Goal: Task Accomplishment & Management: Manage account settings

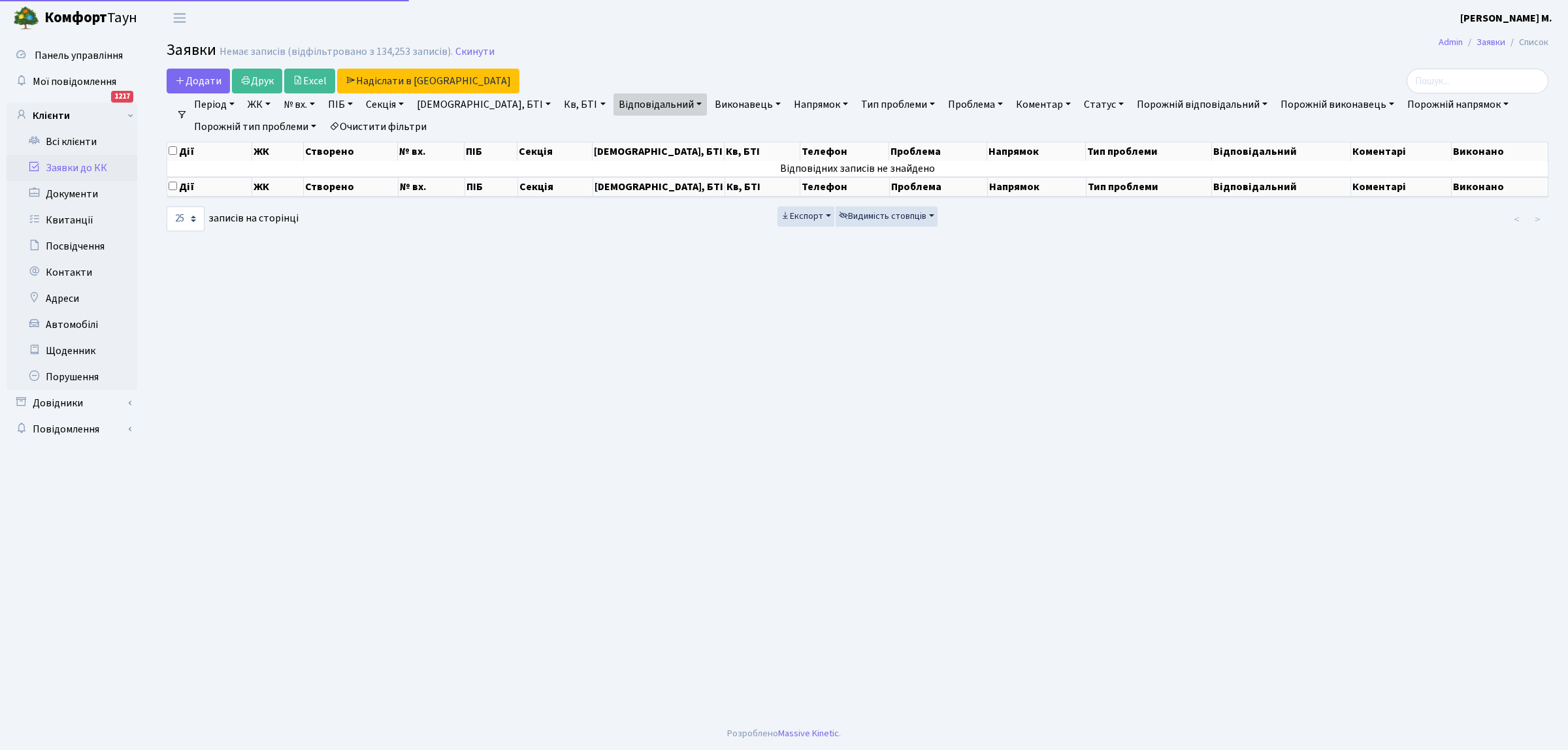
select select "25"
click at [79, 169] on link "Заявки до КК" at bounding box center [72, 167] width 131 height 26
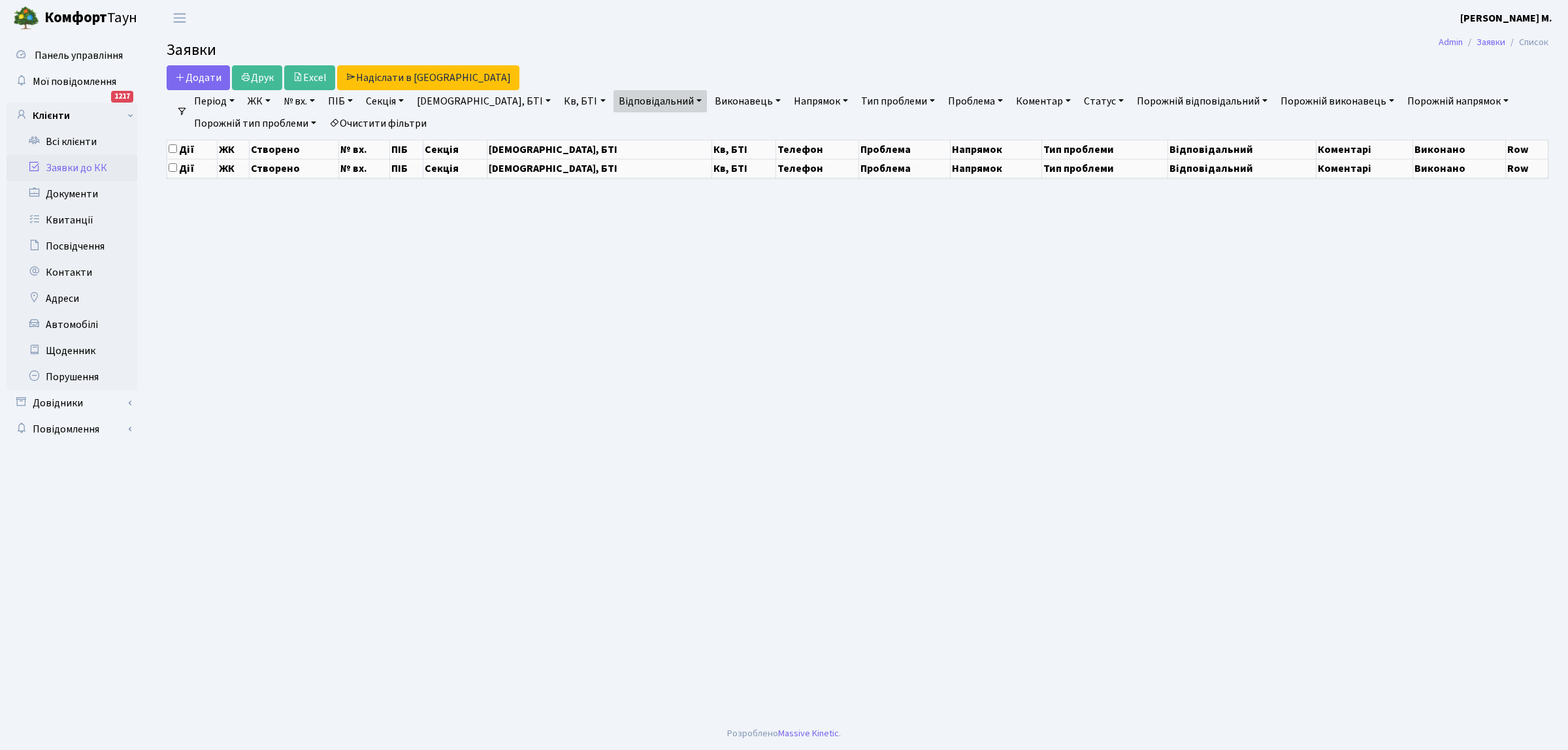
select select "25"
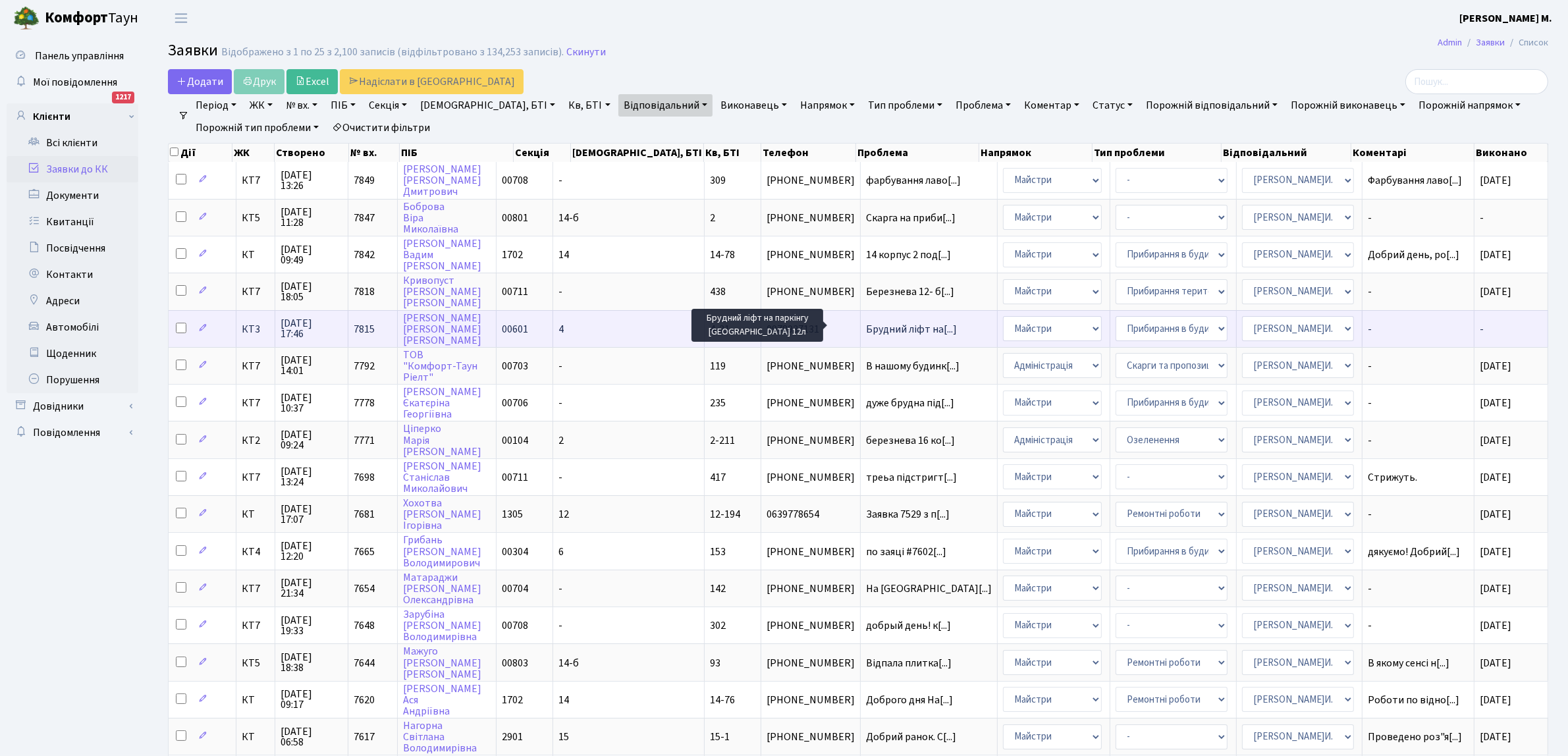
click at [866, 325] on span "Брудний ліфт на[...]" at bounding box center [911, 329] width 91 height 14
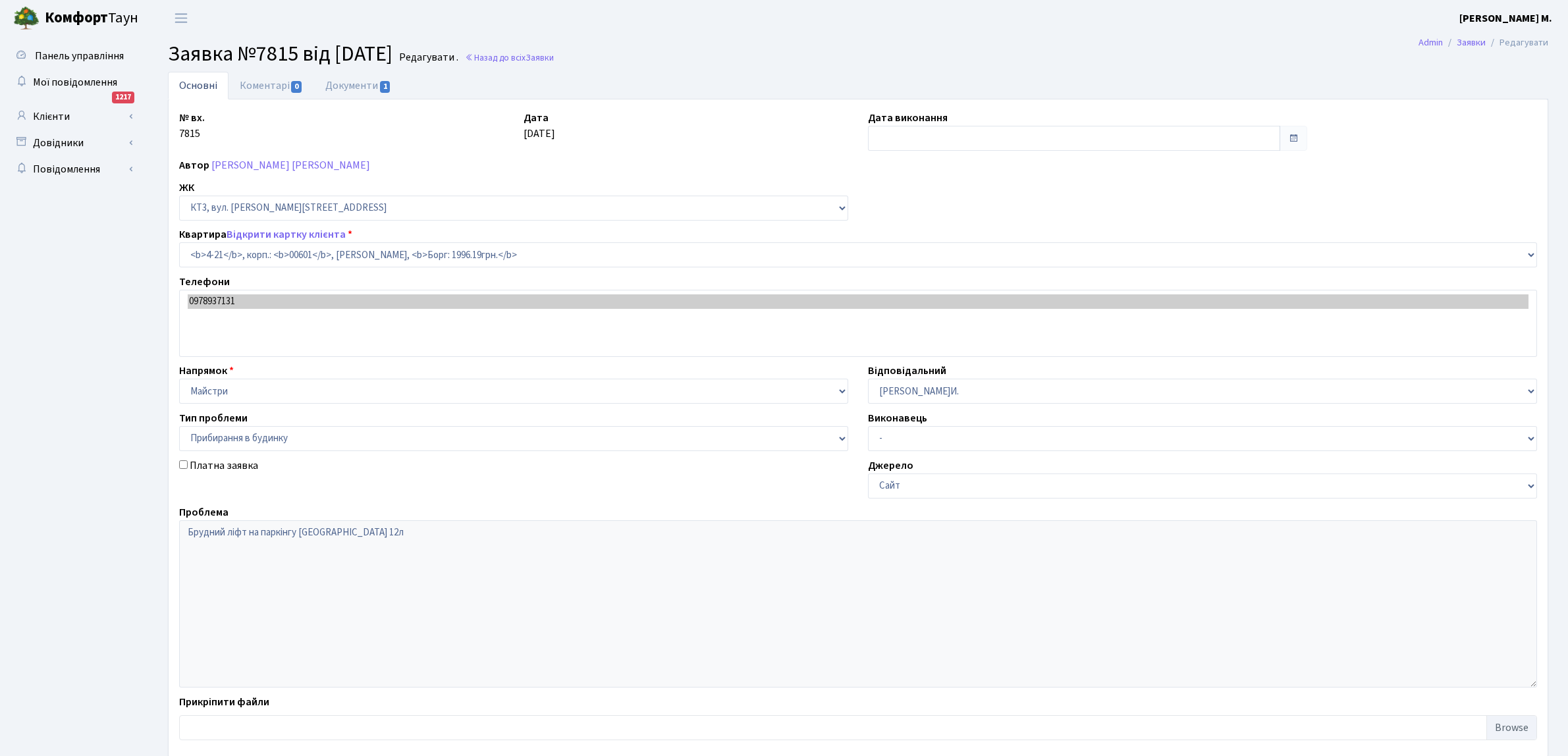
select select "16480"
select select "58"
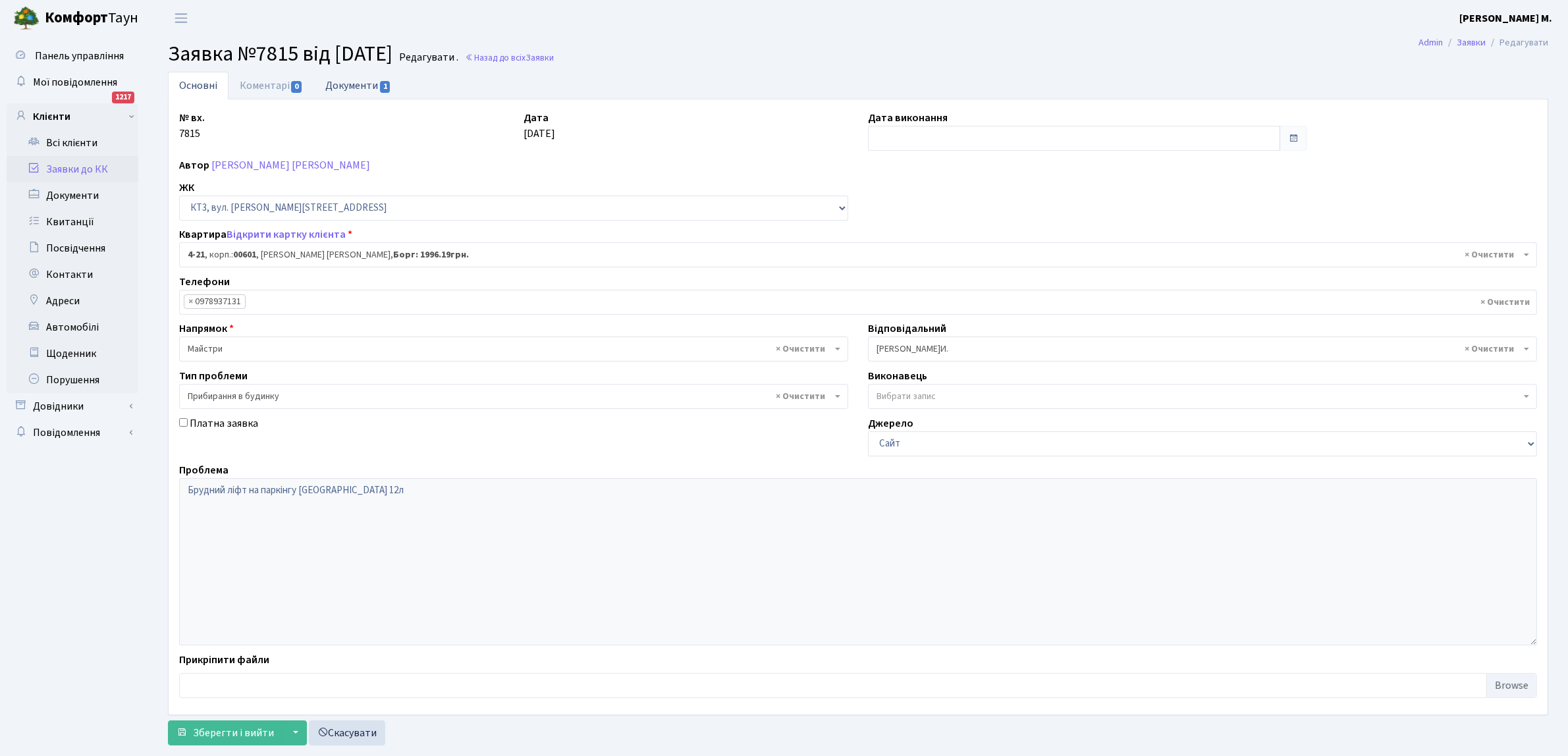
click at [383, 83] on span "1" at bounding box center [385, 86] width 11 height 12
select select "25"
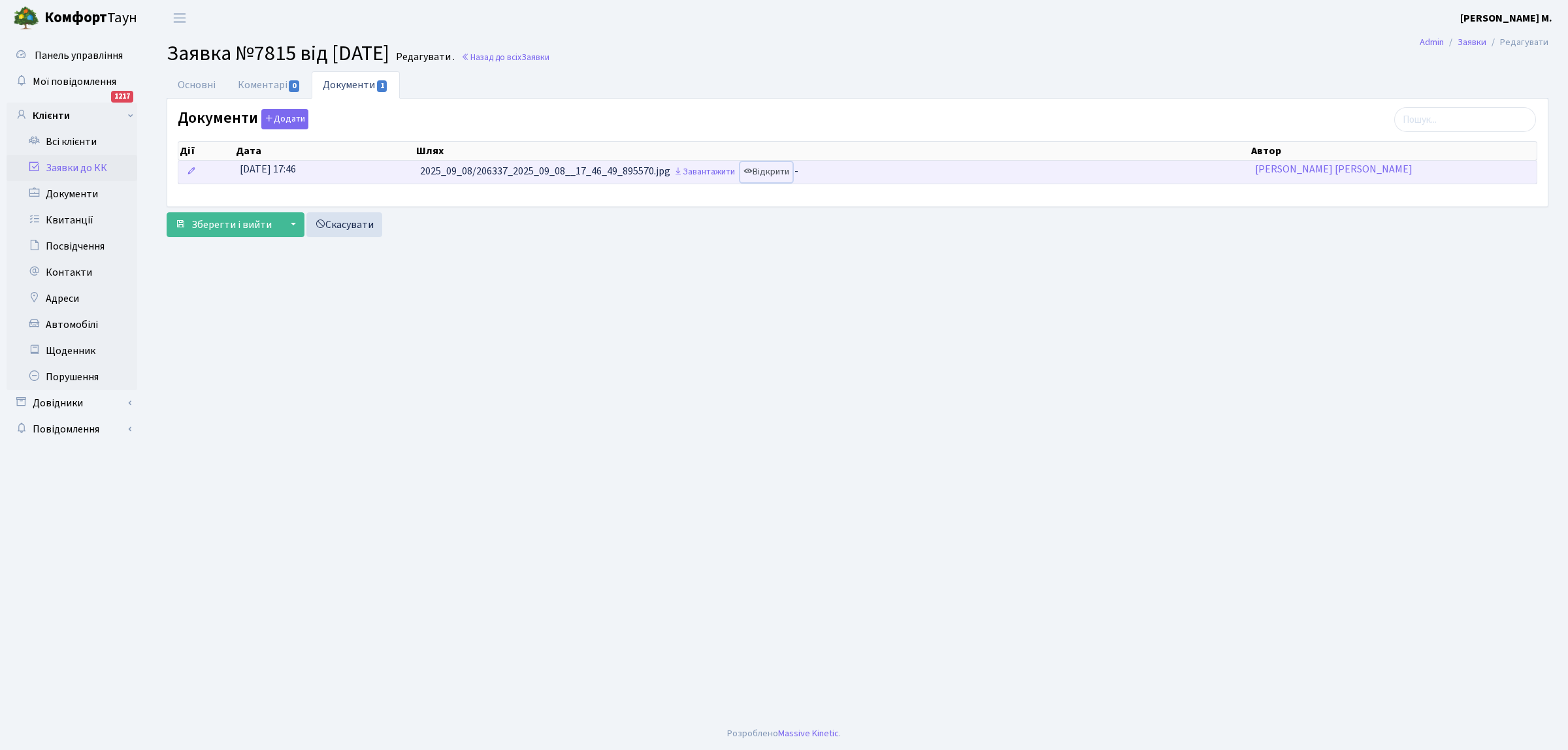
click at [769, 174] on link "Відкрити" at bounding box center [766, 172] width 52 height 20
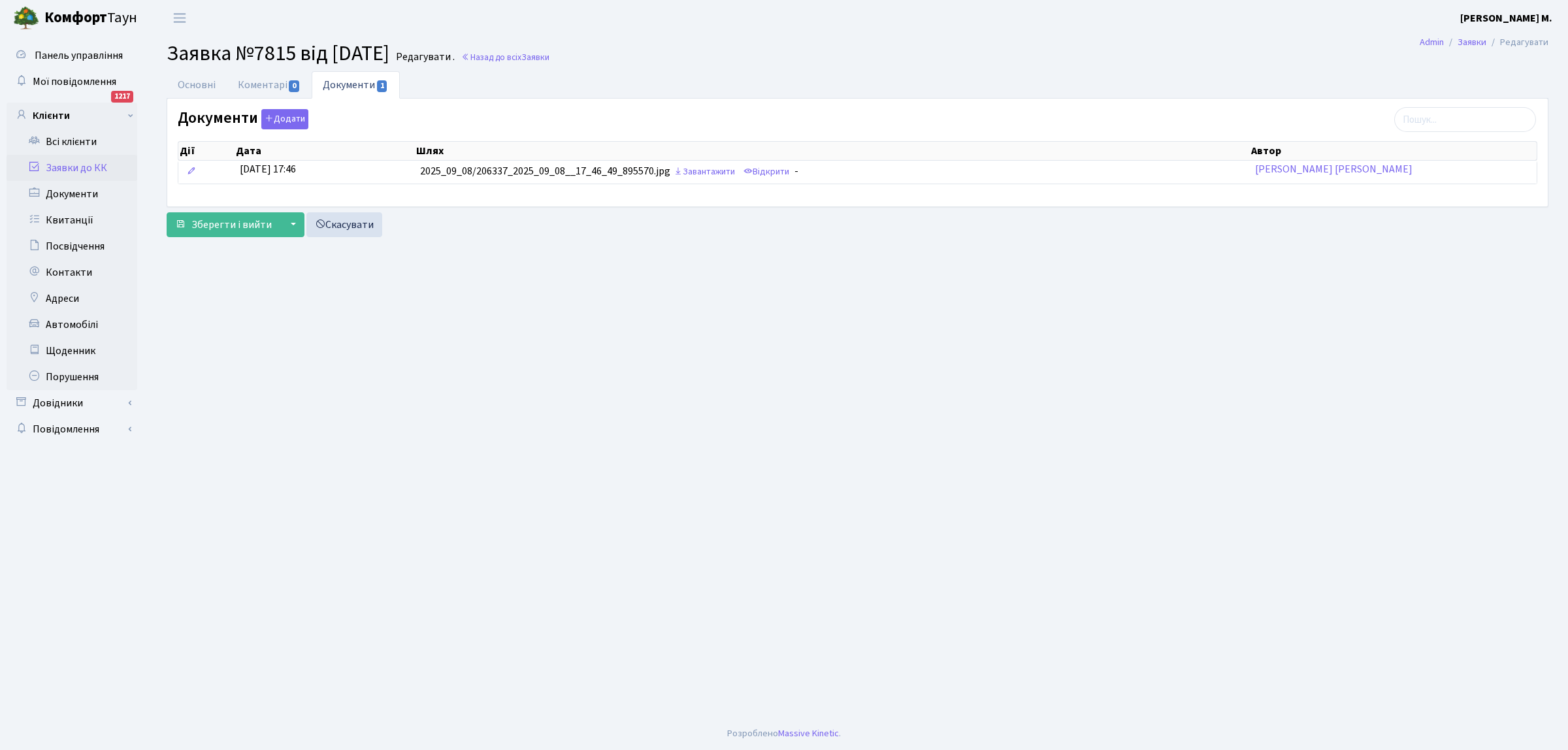
drag, startPoint x: 523, startPoint y: 58, endPoint x: 521, endPoint y: 123, distance: 65.0
click at [524, 58] on link "Назад до всіх Заявки" at bounding box center [505, 58] width 89 height 13
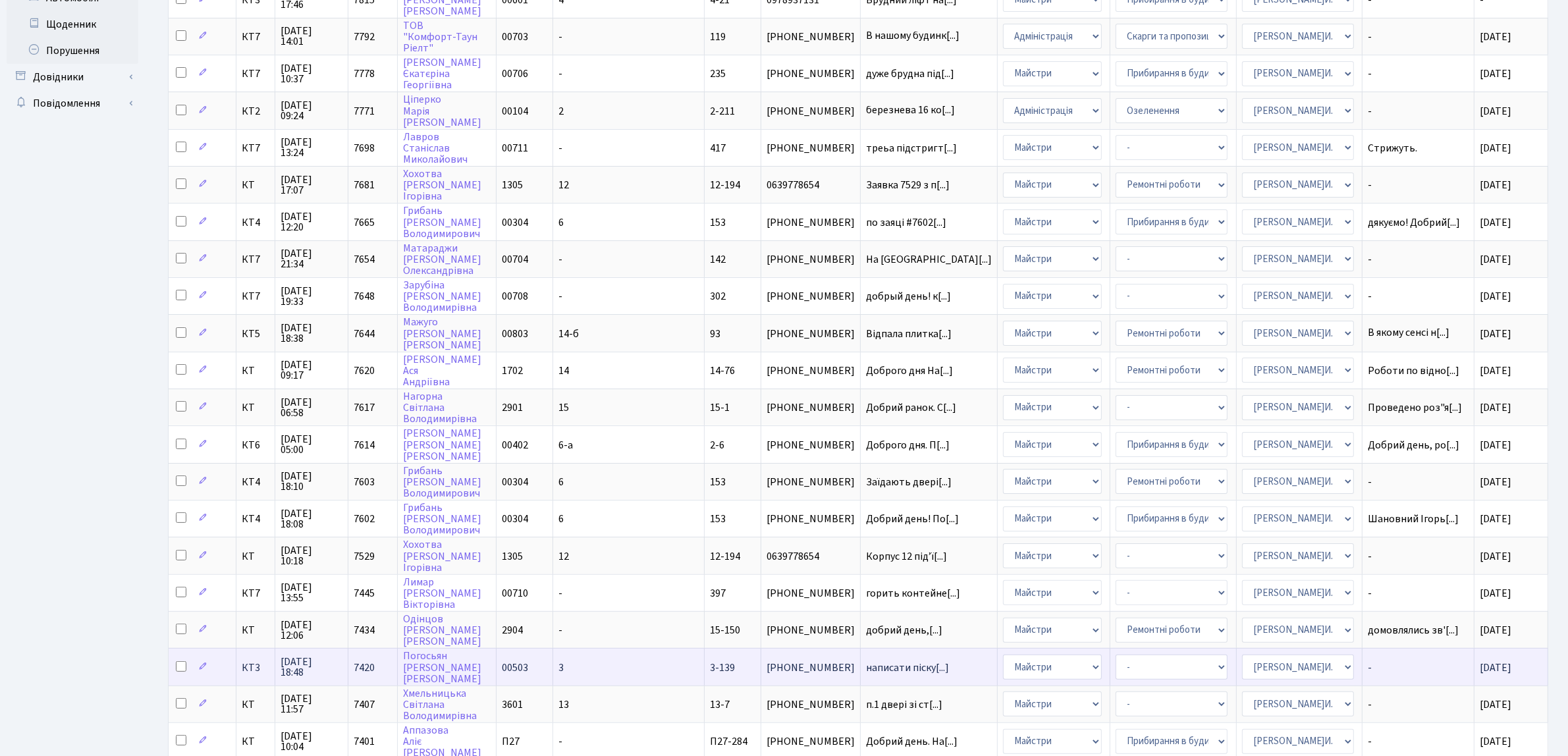
scroll to position [402, 0]
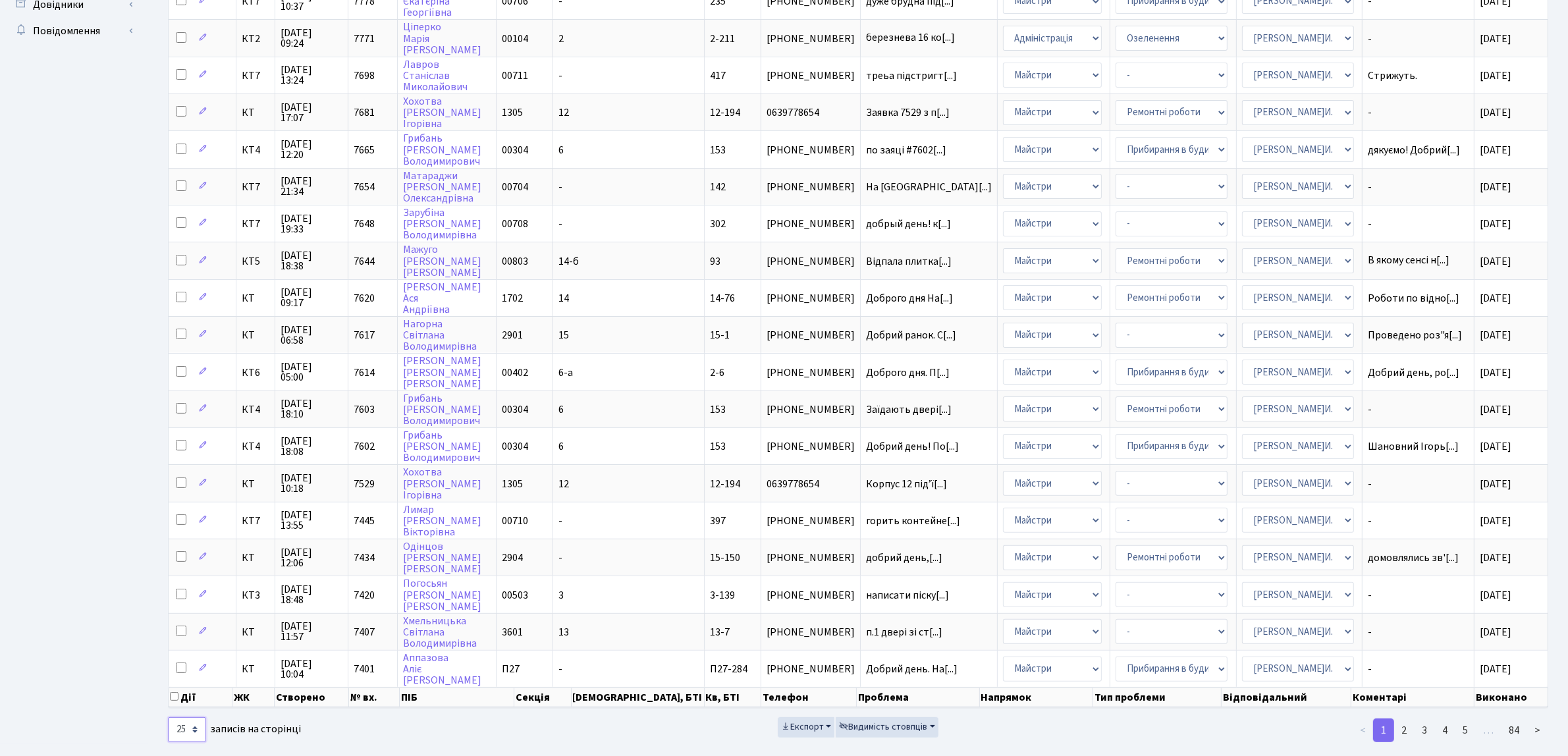
click at [192, 718] on select "10 25 50 100 250 500 1,000" at bounding box center [187, 730] width 38 height 25
click at [168, 718] on select "10 25 50 100 250 500 1,000" at bounding box center [187, 730] width 38 height 25
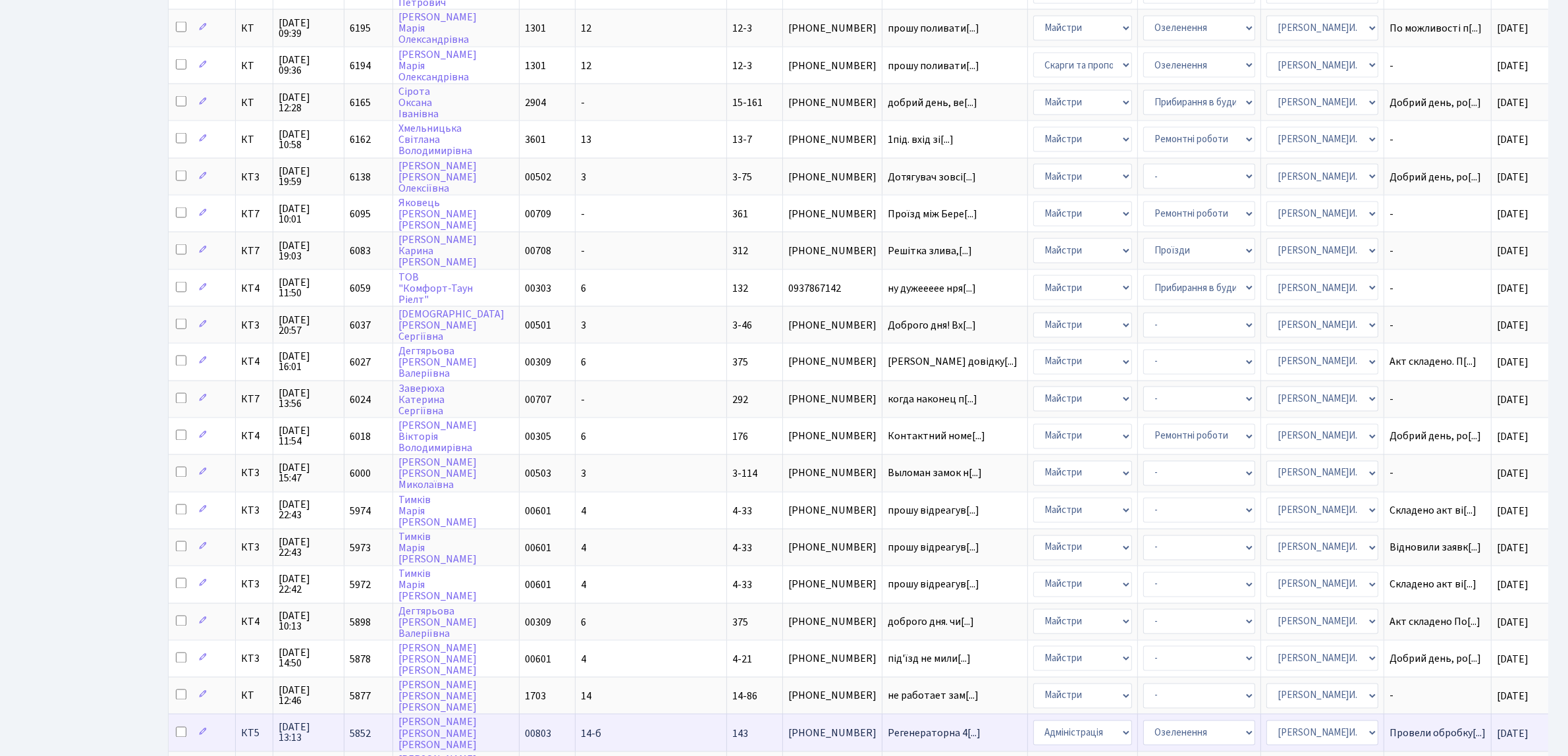
scroll to position [3132, 0]
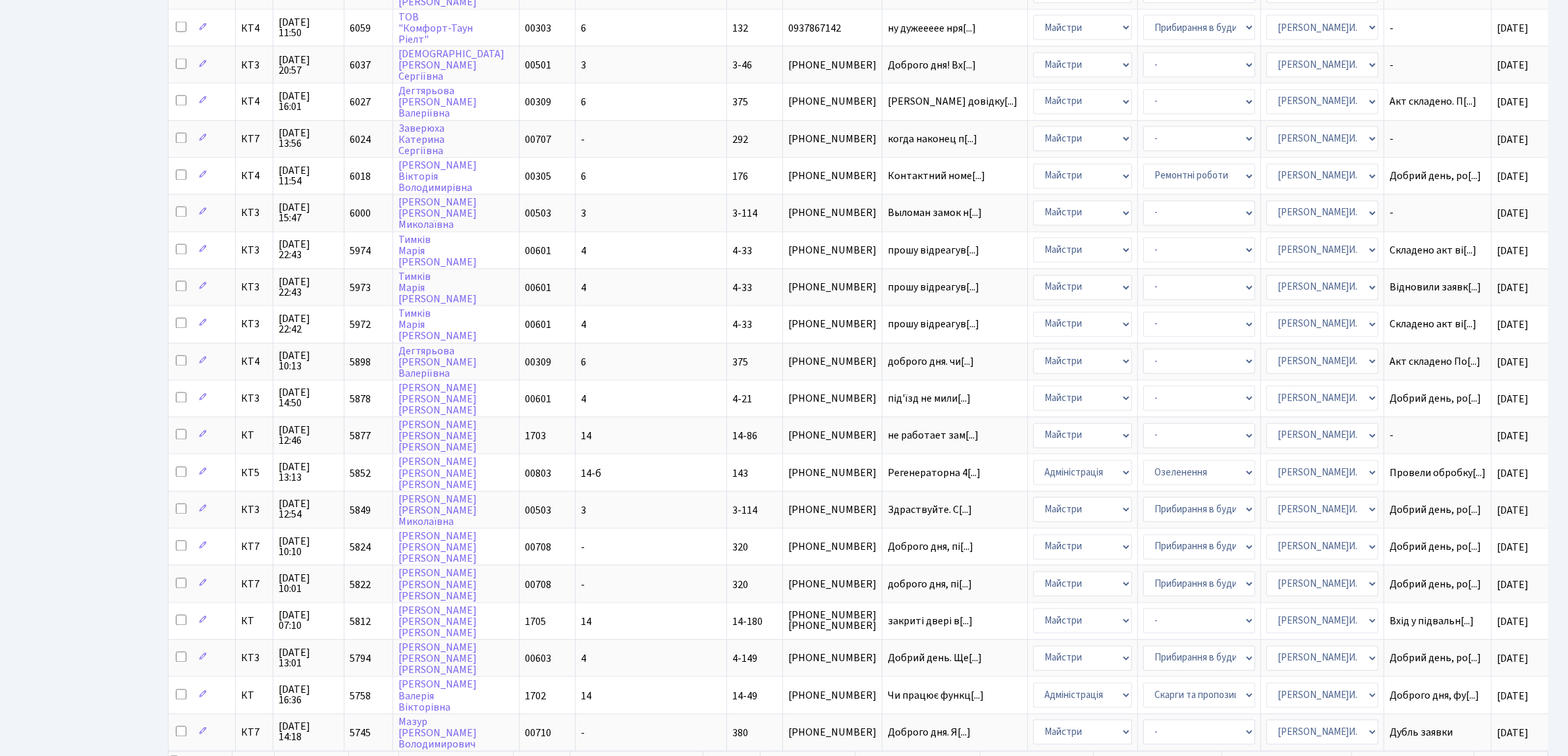
select select "250"
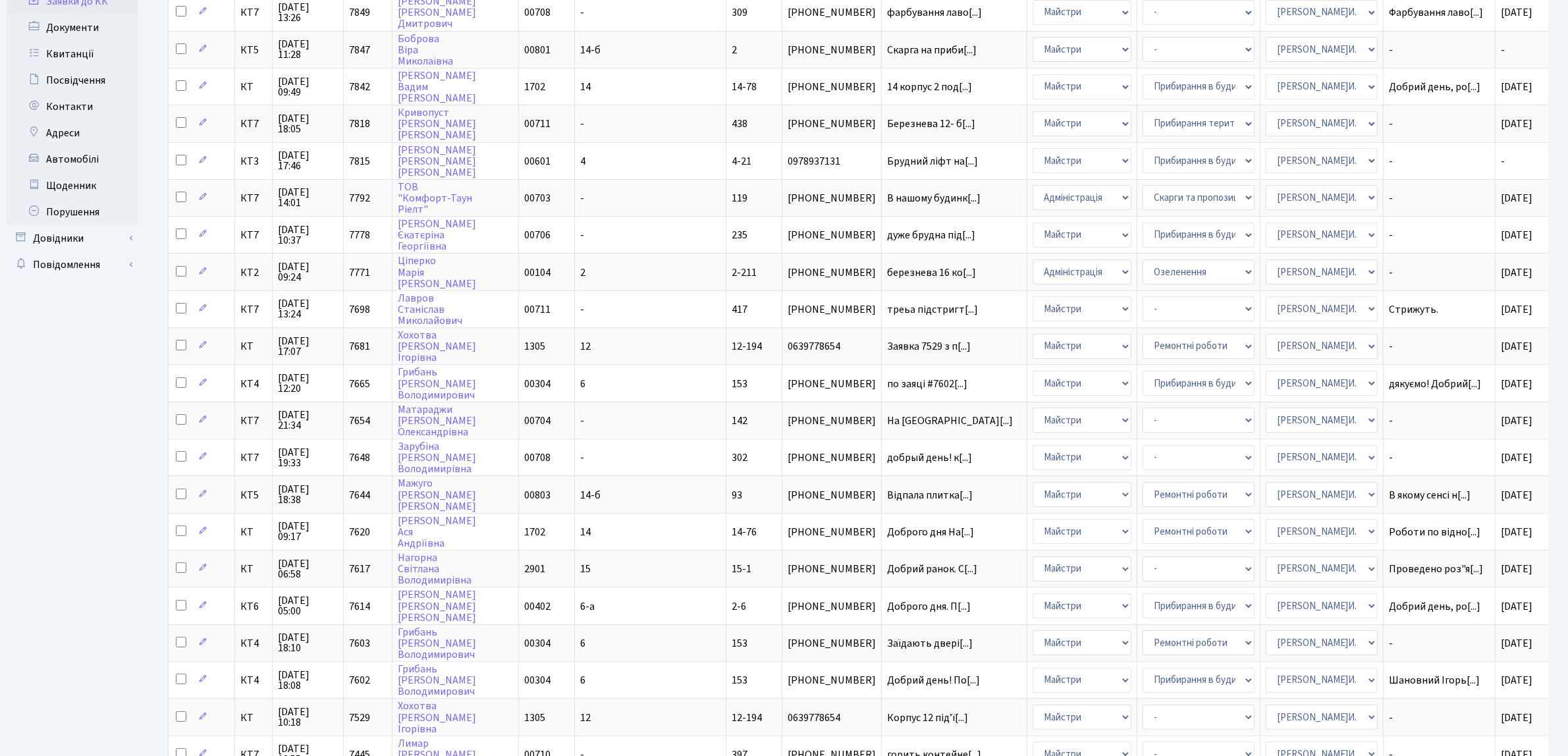
scroll to position [0, 0]
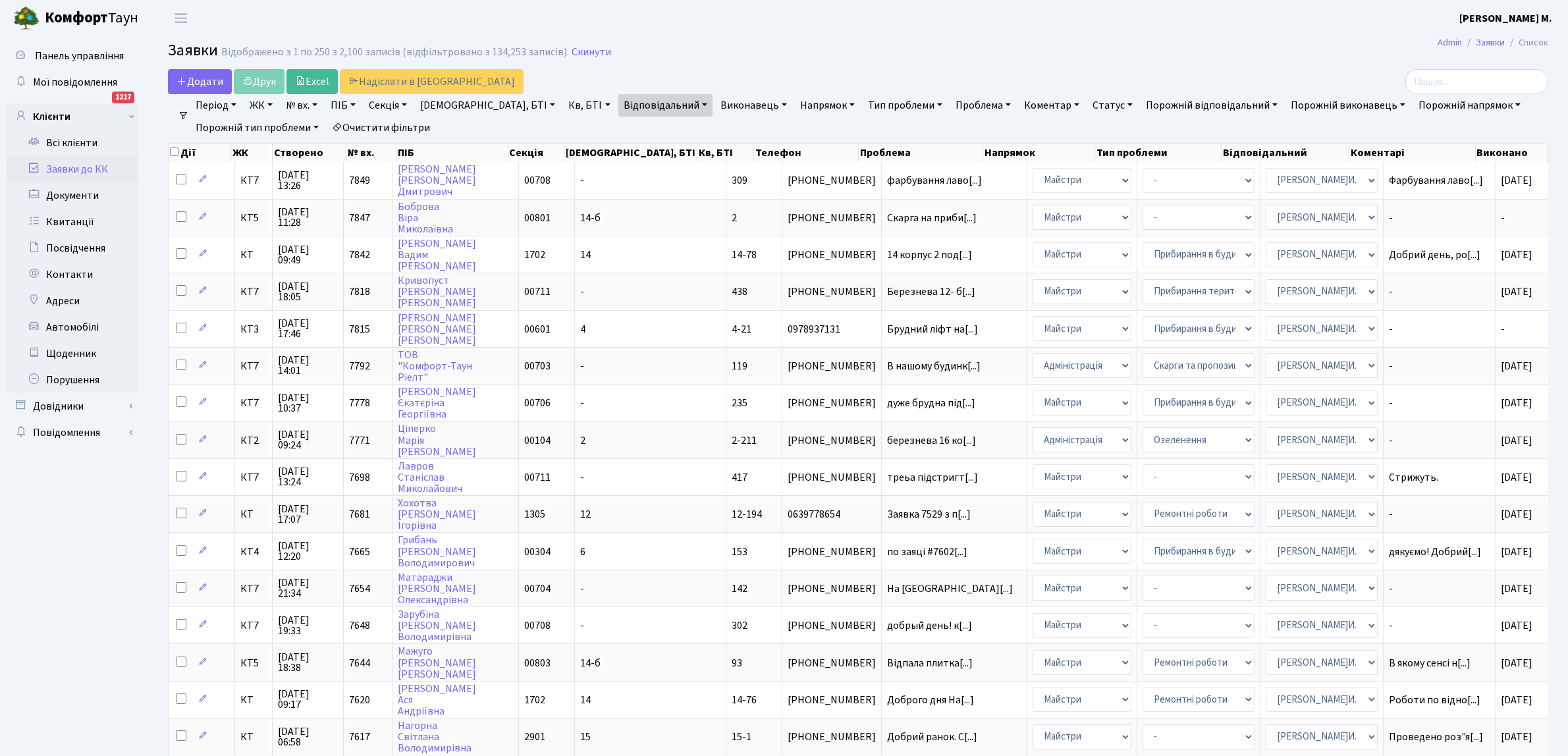
click at [1087, 103] on link "Статус" at bounding box center [1113, 106] width 51 height 23
click at [1088, 186] on link "Не виконано" at bounding box center [1140, 185] width 104 height 21
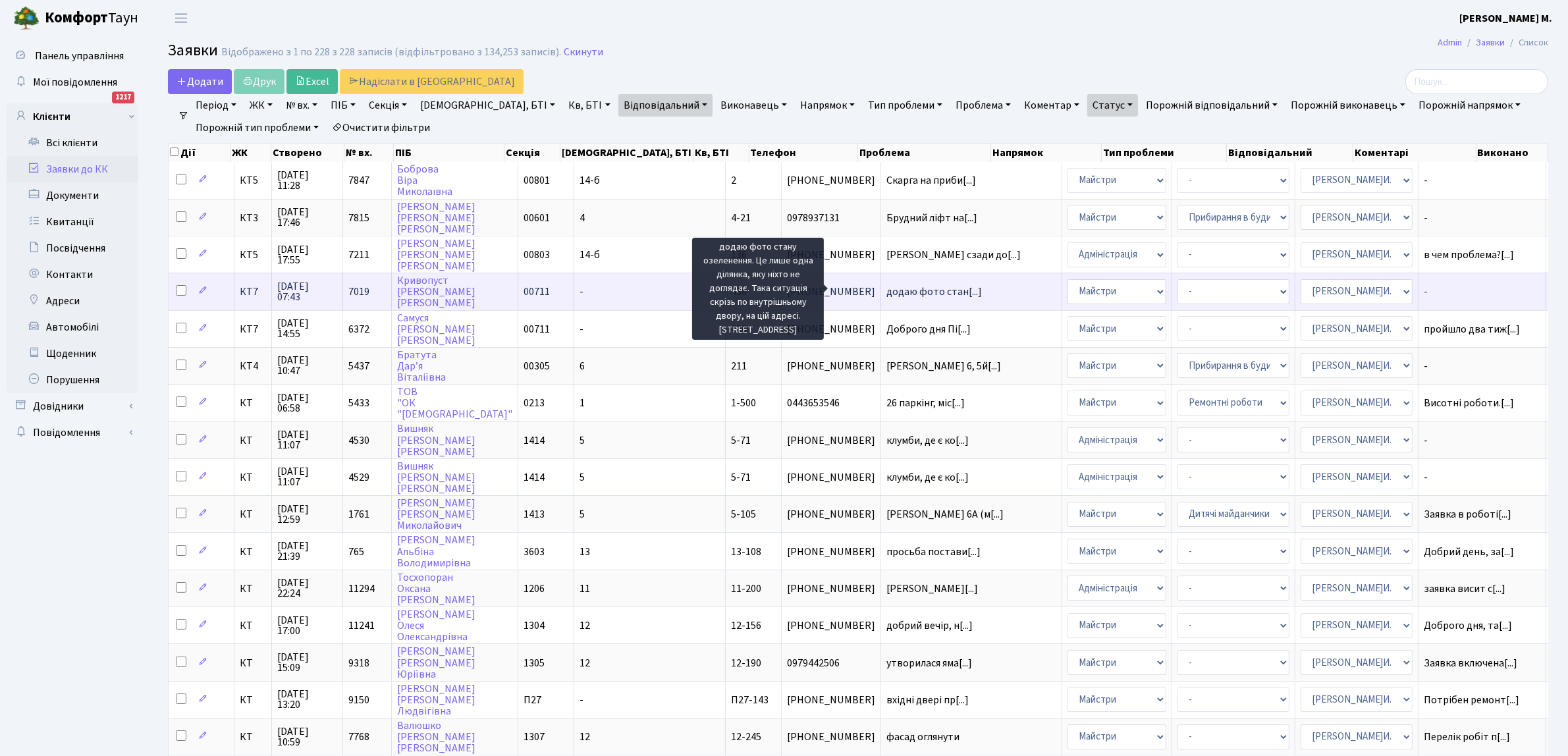
click at [909, 295] on span "додаю фото стан[...]" at bounding box center [934, 292] width 96 height 14
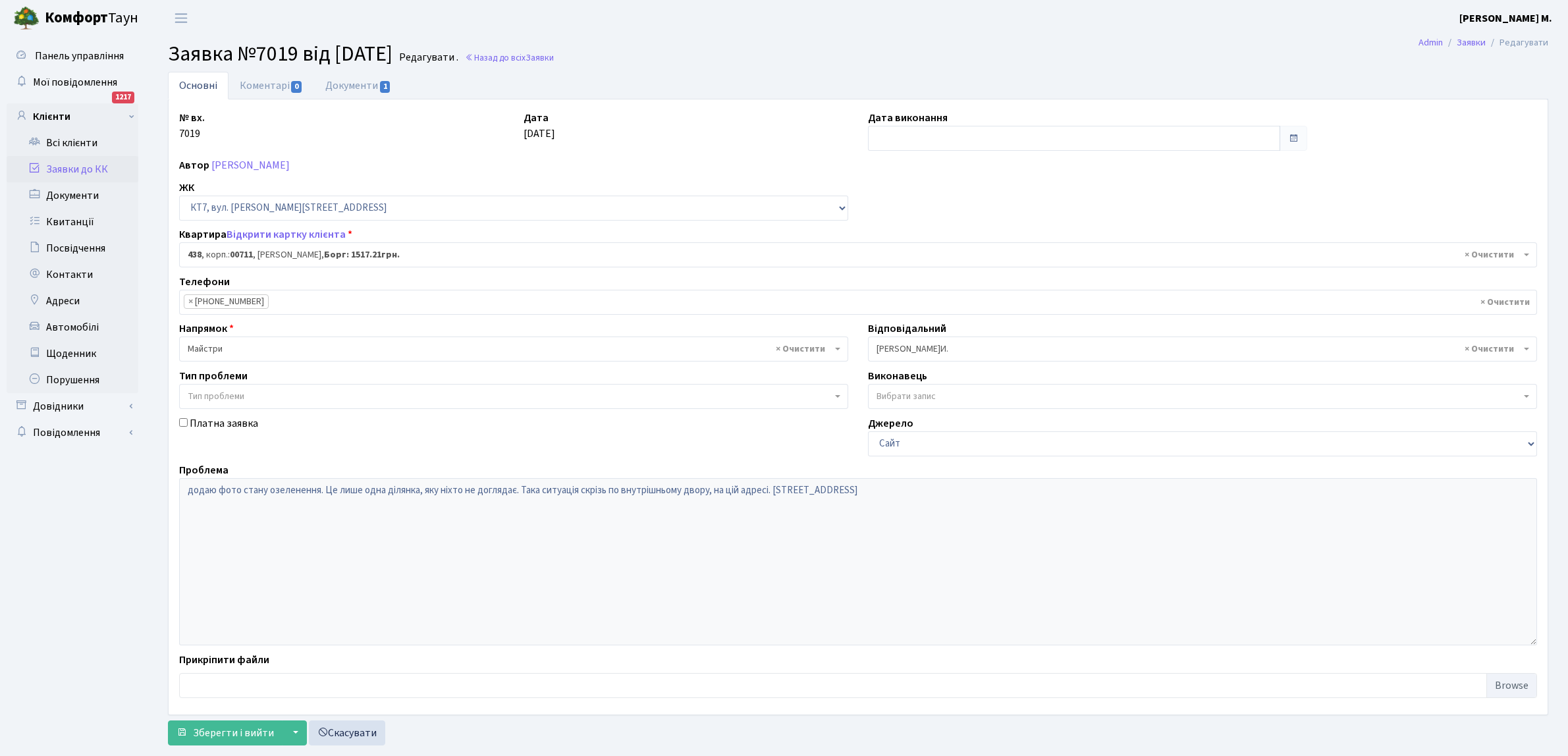
select select "19021"
click at [916, 134] on input "text" at bounding box center [1074, 138] width 412 height 25
click at [903, 242] on td "9" at bounding box center [901, 245] width 20 height 20
type input "09.09.2025"
drag, startPoint x: 228, startPoint y: 730, endPoint x: 245, endPoint y: 703, distance: 31.9
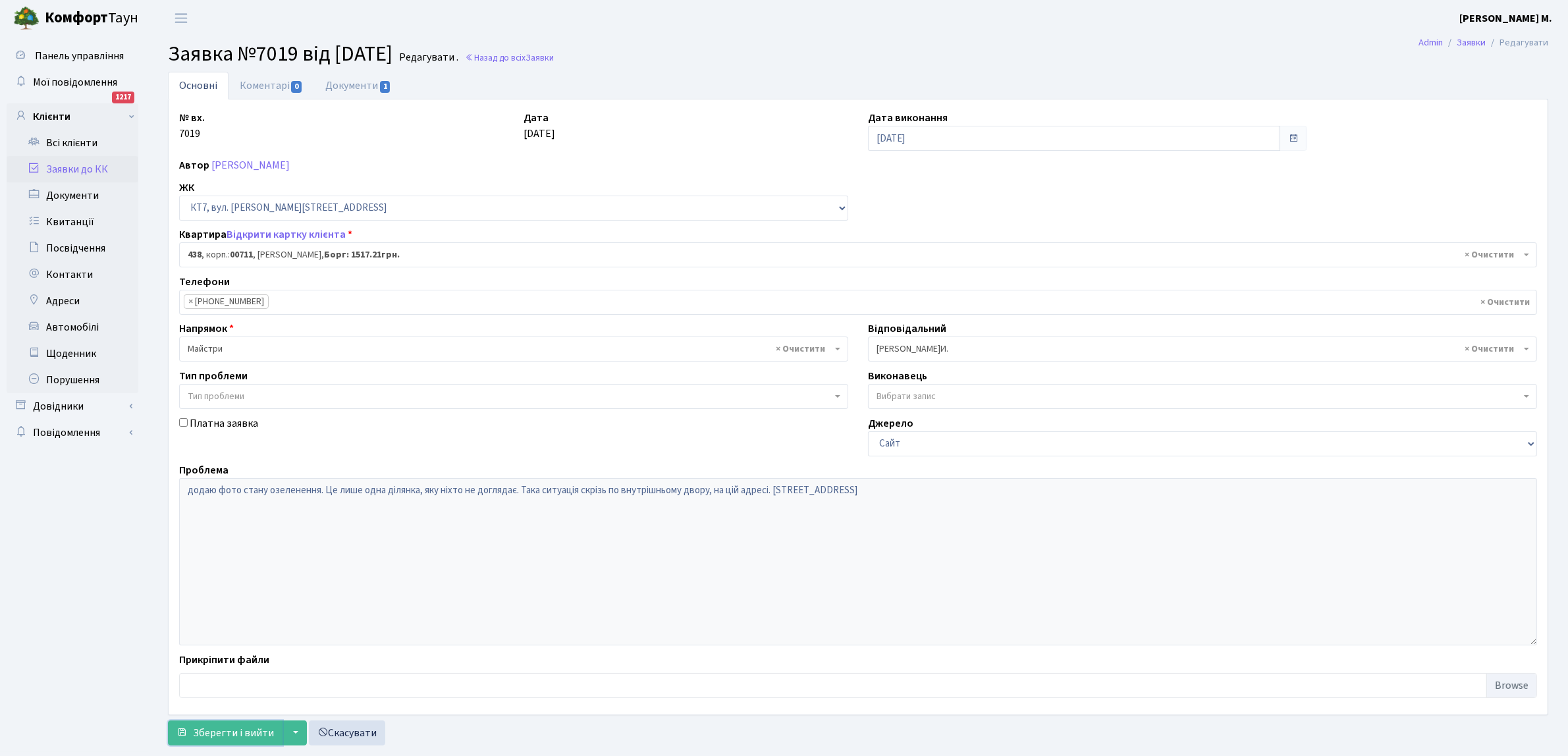
click at [229, 730] on span "Зберегти і вийти" at bounding box center [233, 733] width 81 height 14
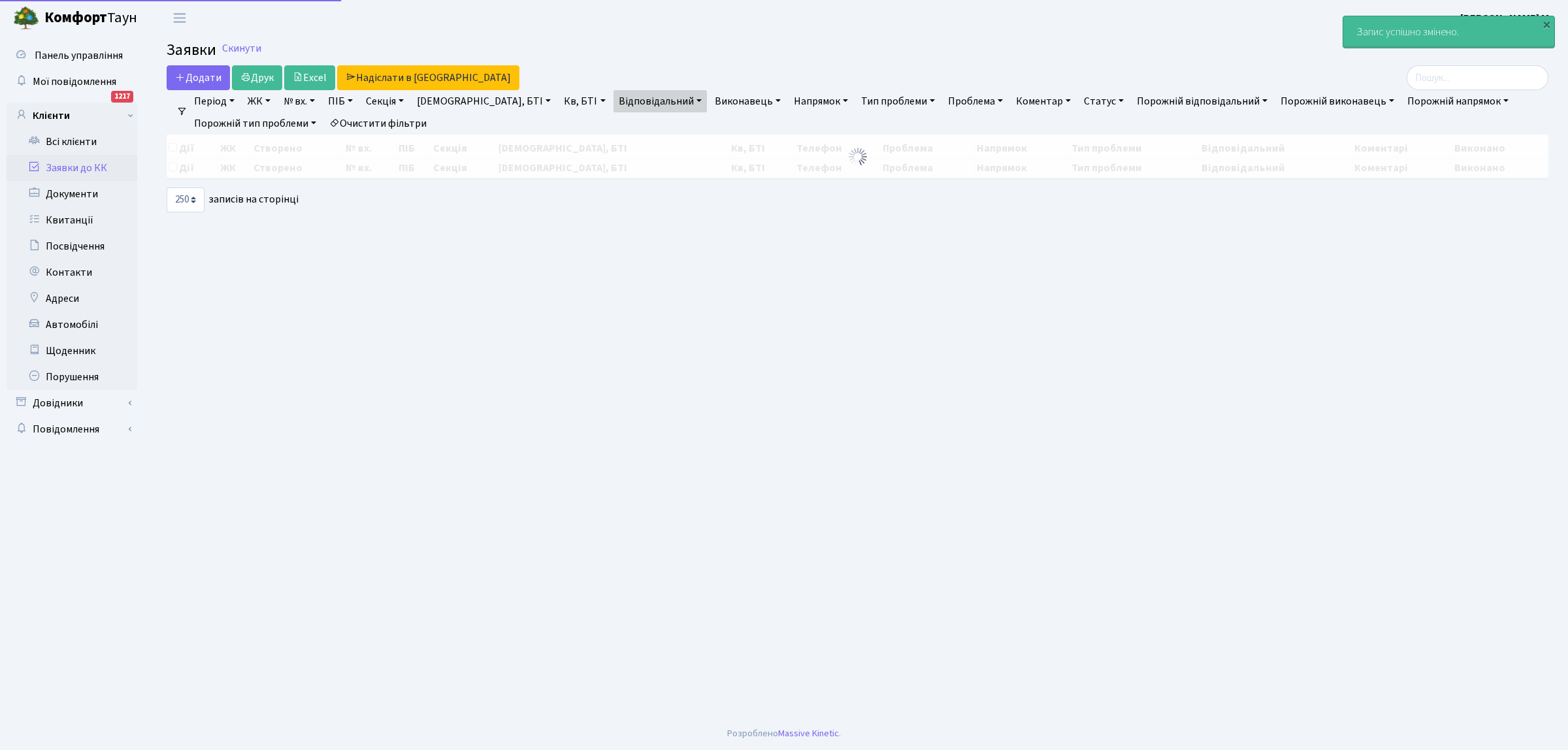
select select "250"
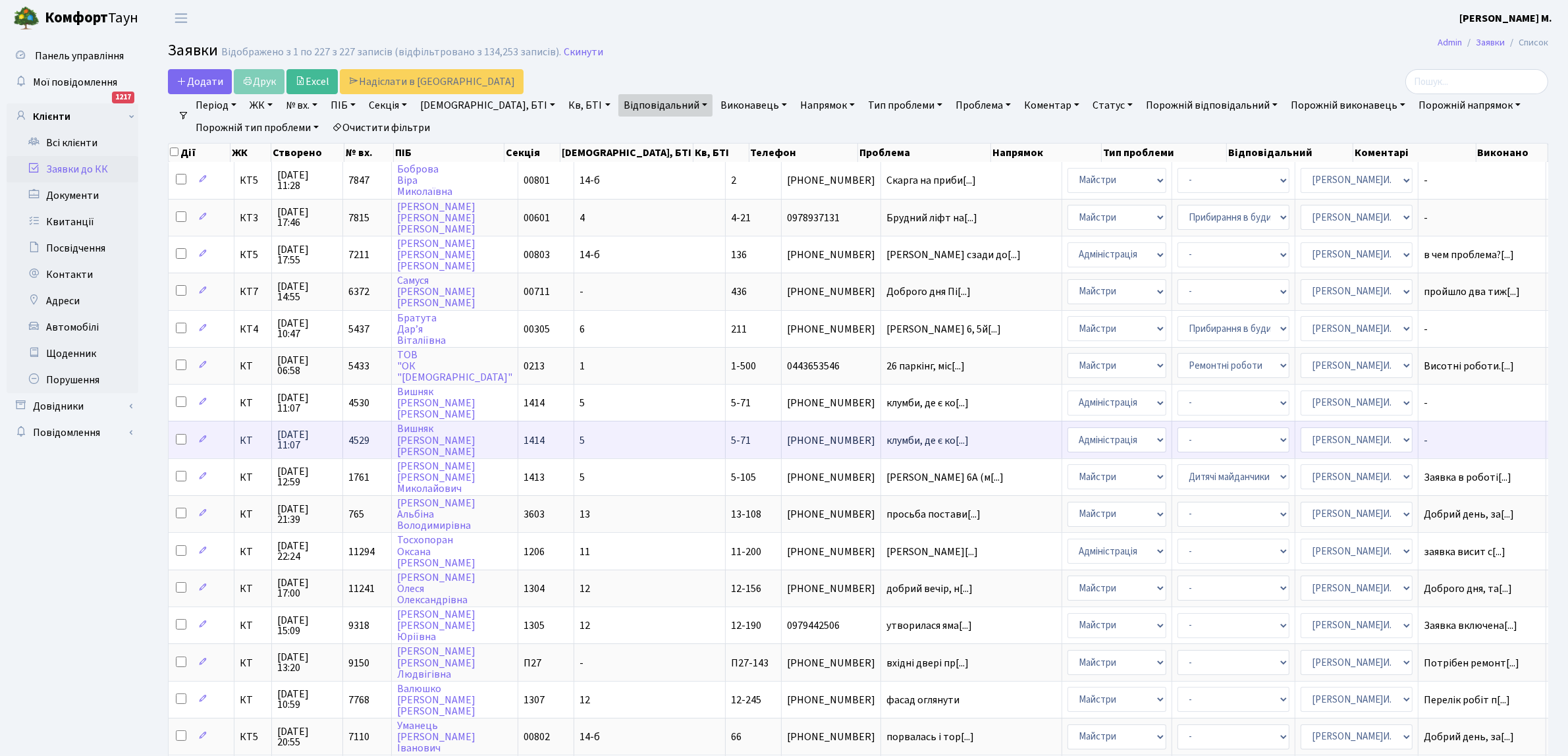
scroll to position [82, 0]
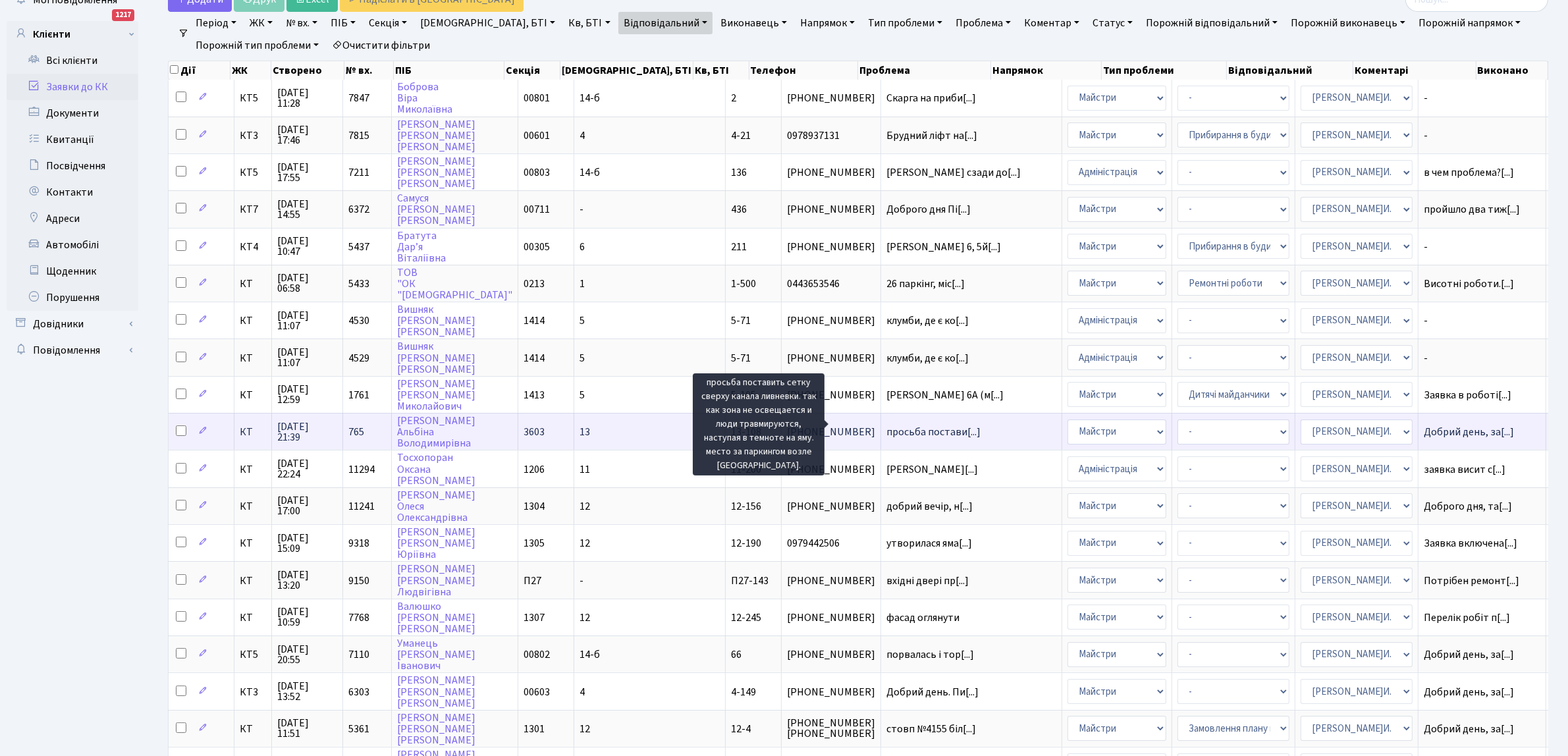
click at [897, 429] on span "просьба постави[...]" at bounding box center [933, 432] width 94 height 14
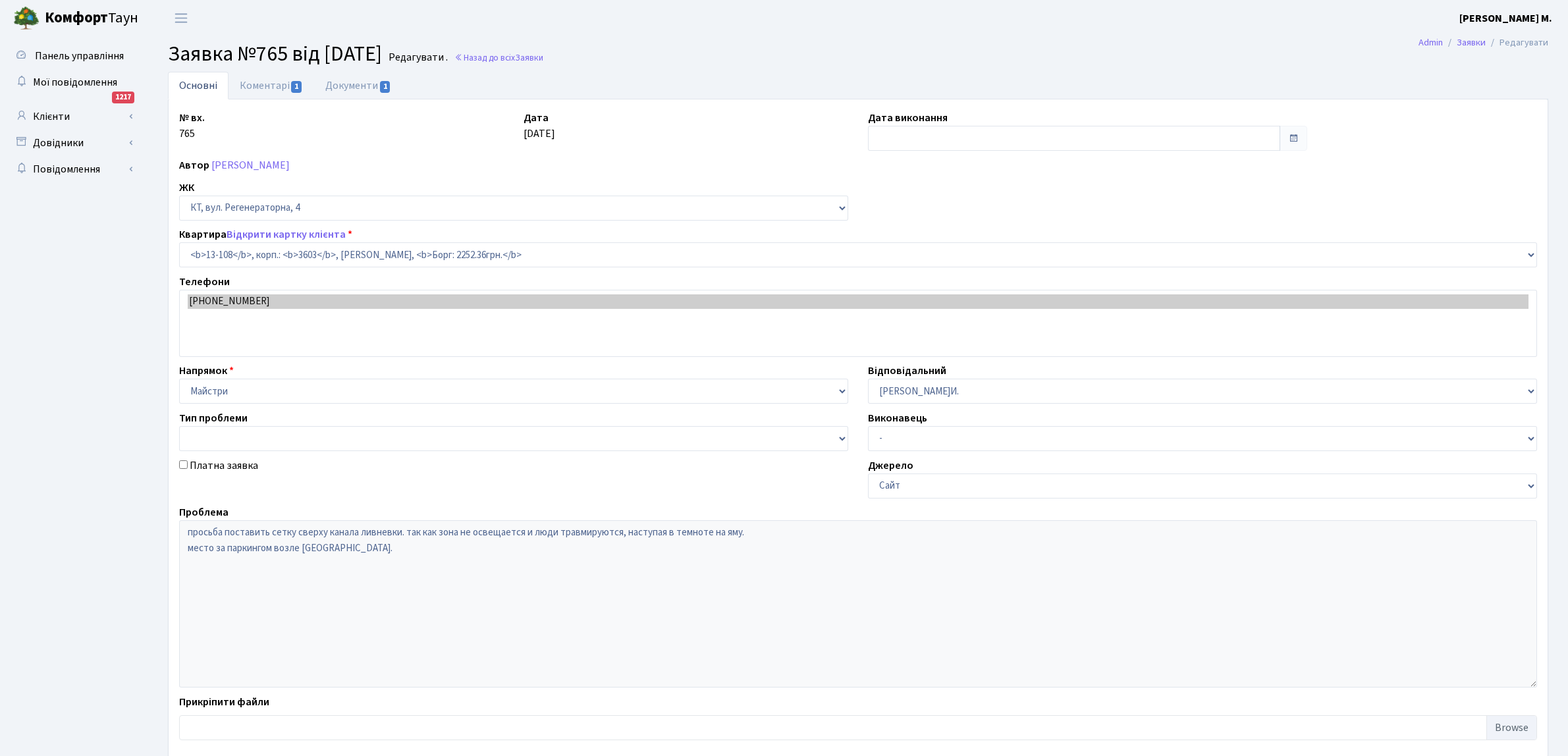
select select "7754"
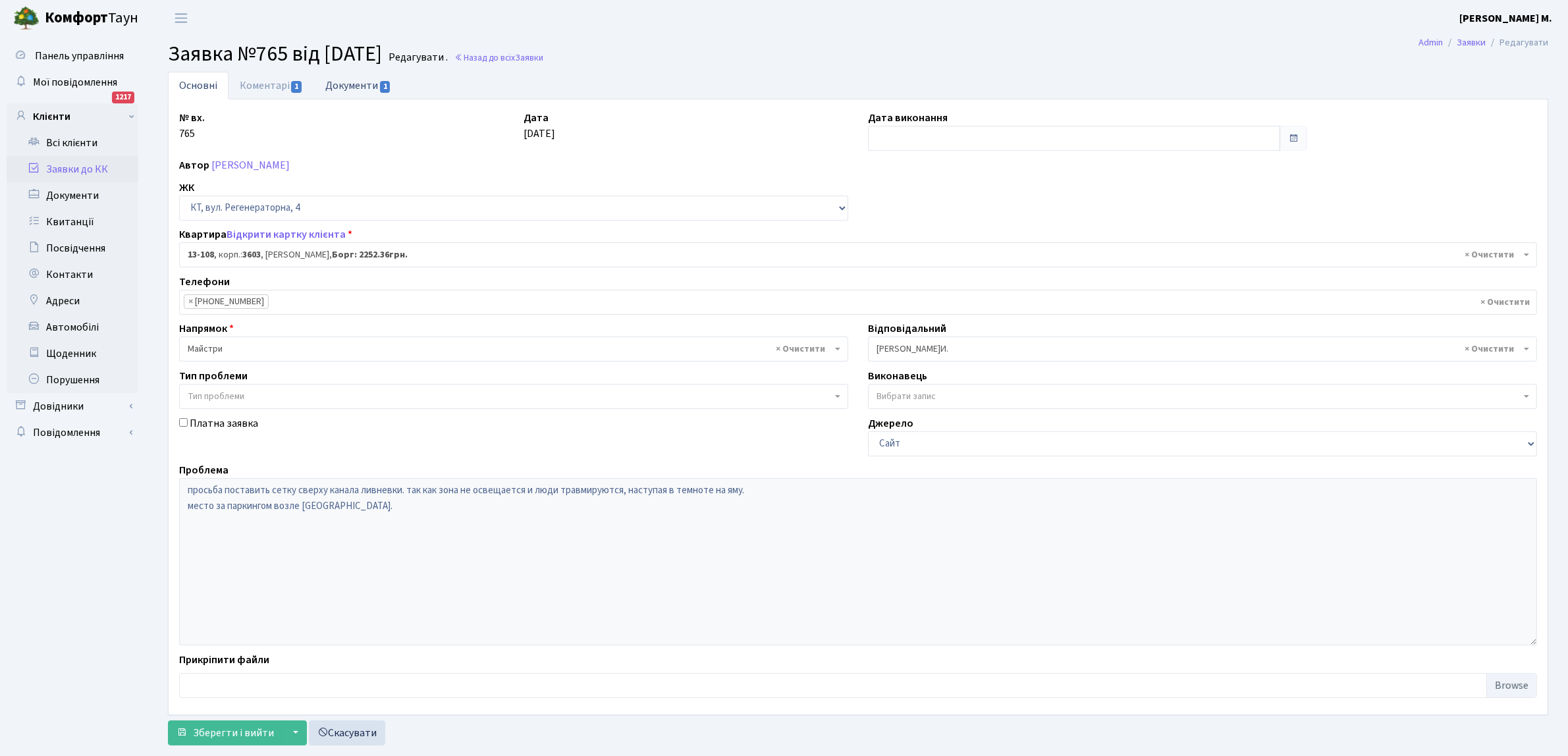
click at [354, 83] on link "Документи 1" at bounding box center [358, 85] width 89 height 27
select select "25"
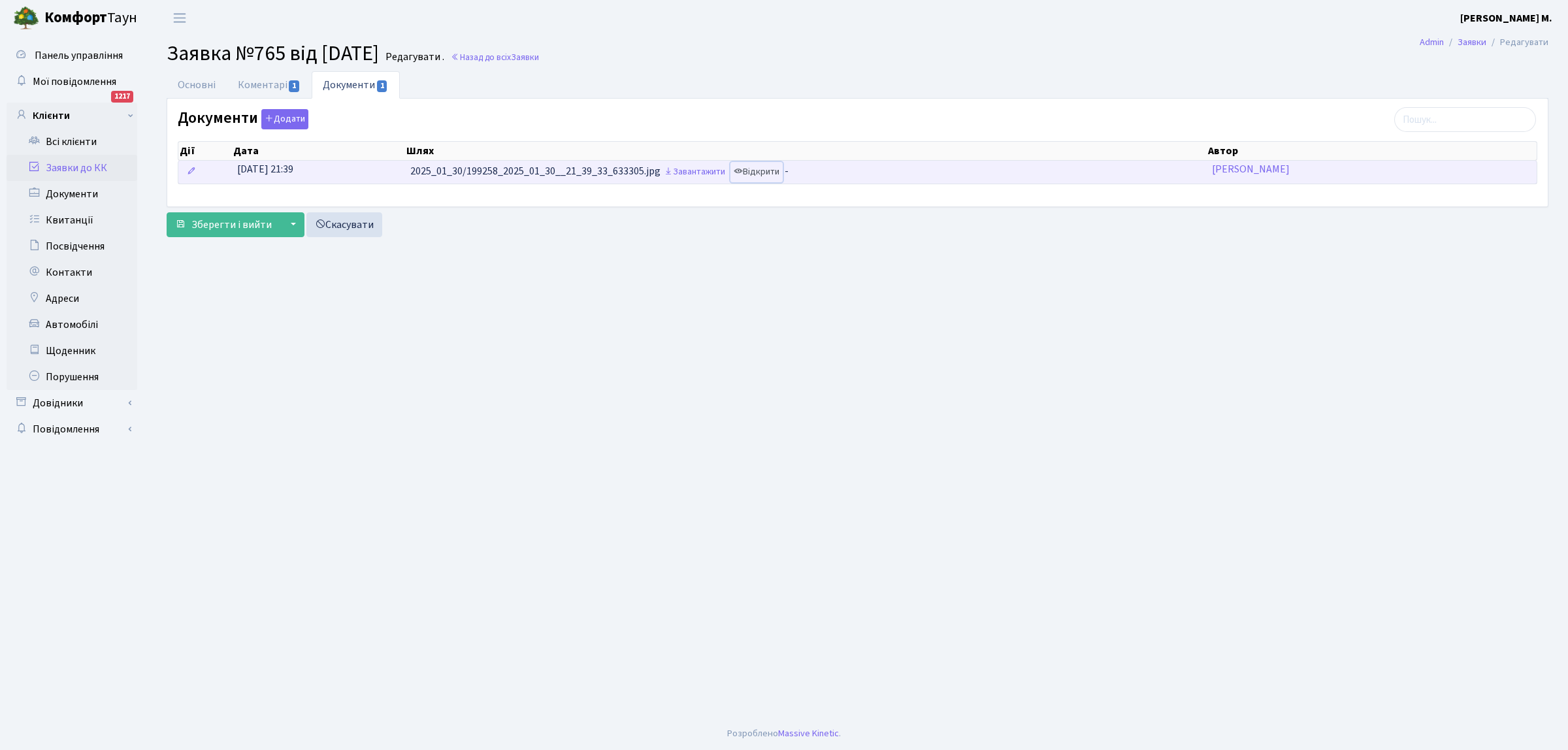
click at [750, 170] on link "Відкрити" at bounding box center [757, 172] width 52 height 20
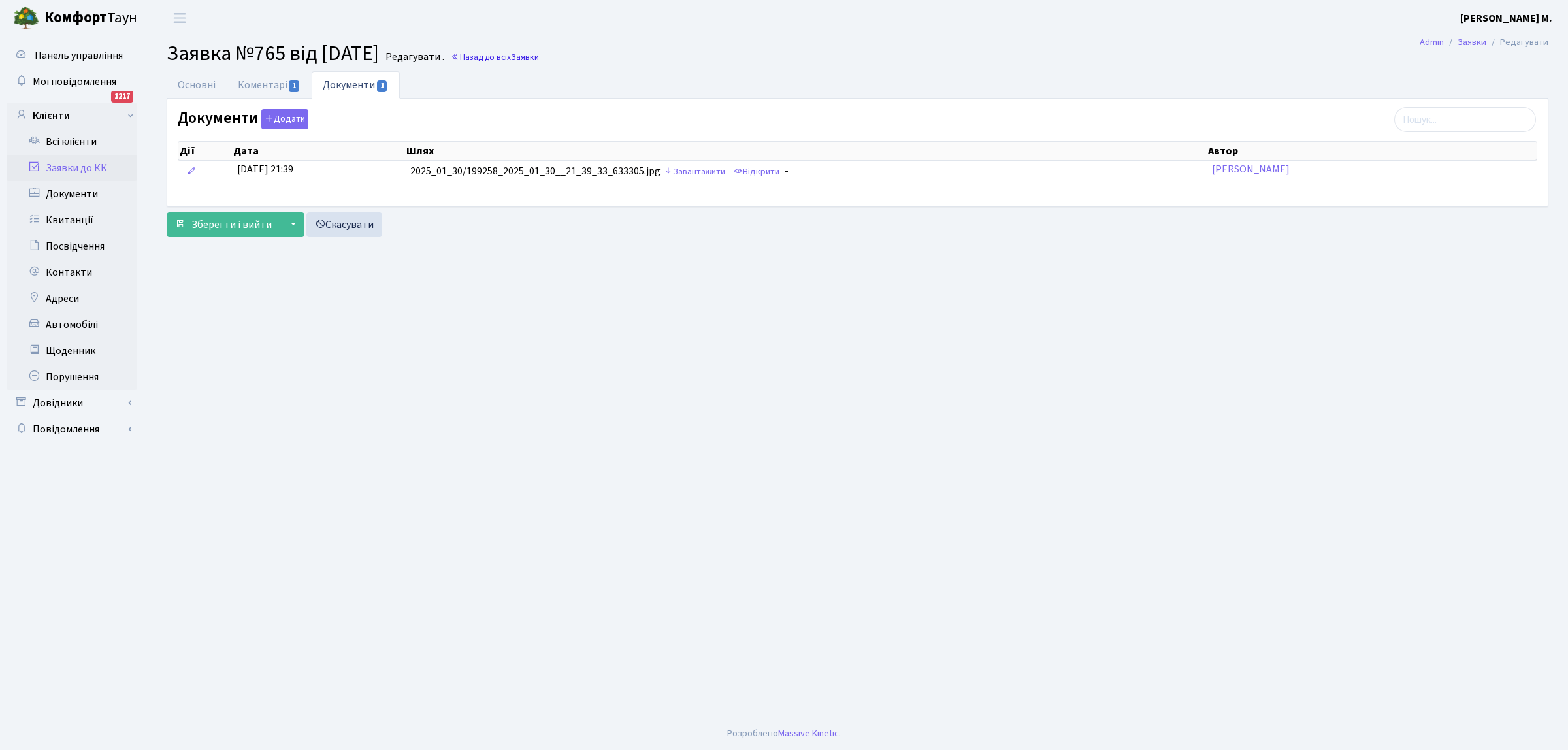
click at [507, 56] on link "Назад до всіх Заявки" at bounding box center [495, 58] width 89 height 13
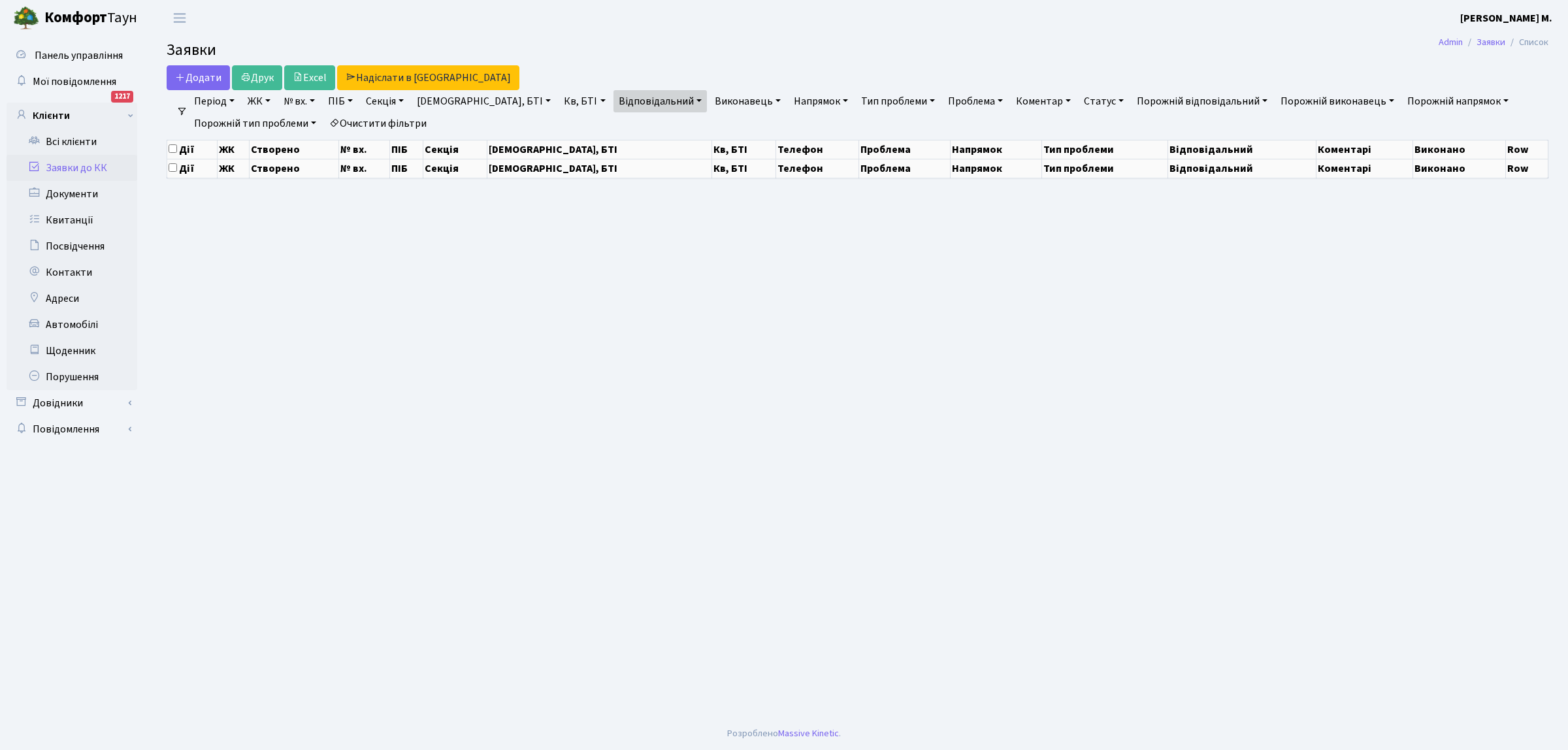
select select "250"
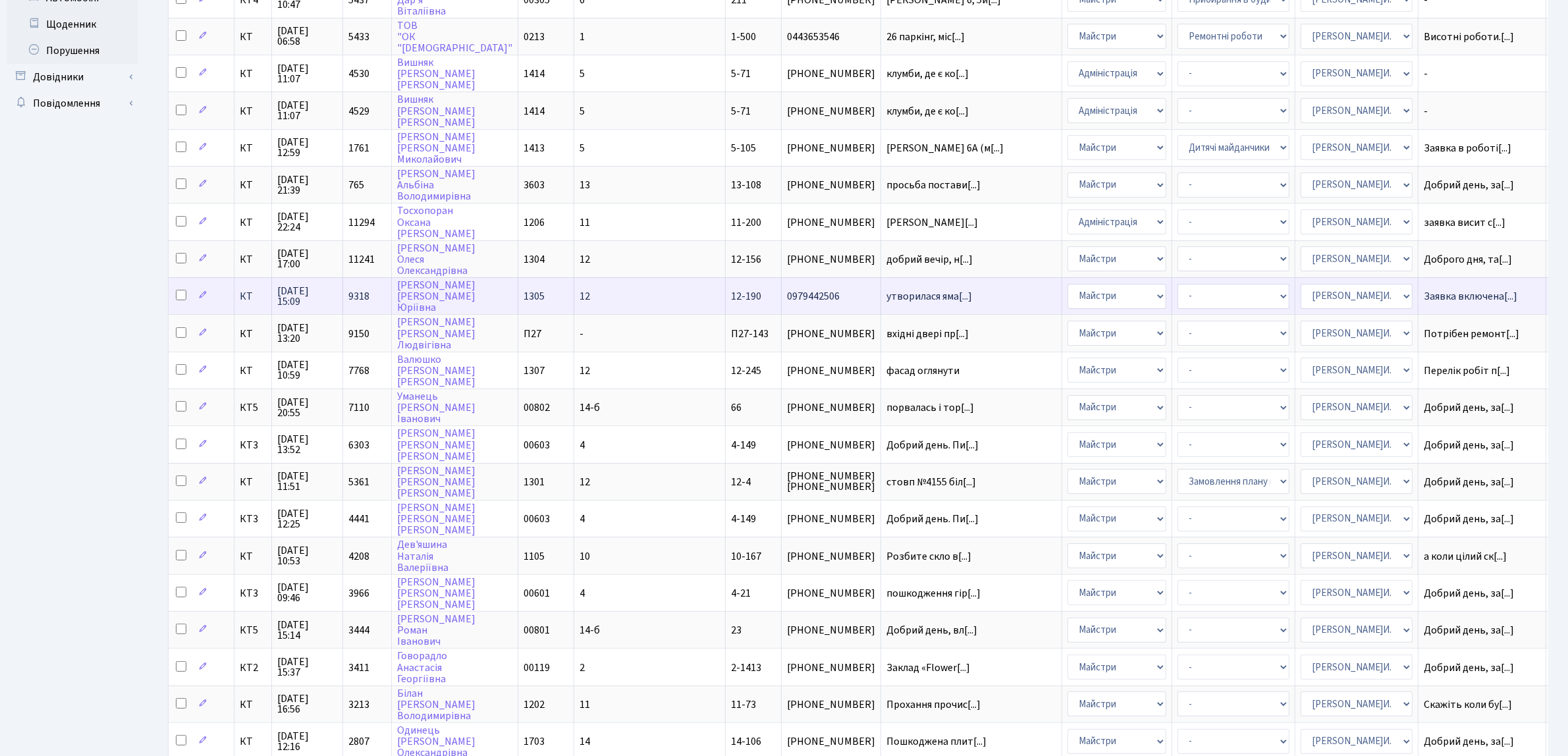
scroll to position [82, 0]
